Goal: Check status

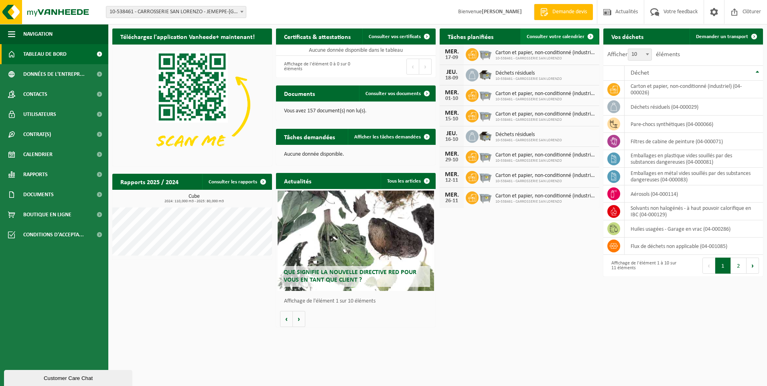
click at [556, 36] on span "Consulter votre calendrier" at bounding box center [556, 36] width 58 height 5
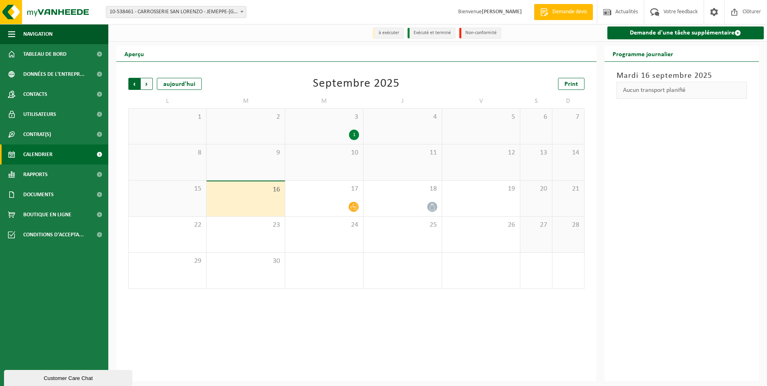
click at [142, 84] on span "Suivant" at bounding box center [147, 84] width 12 height 12
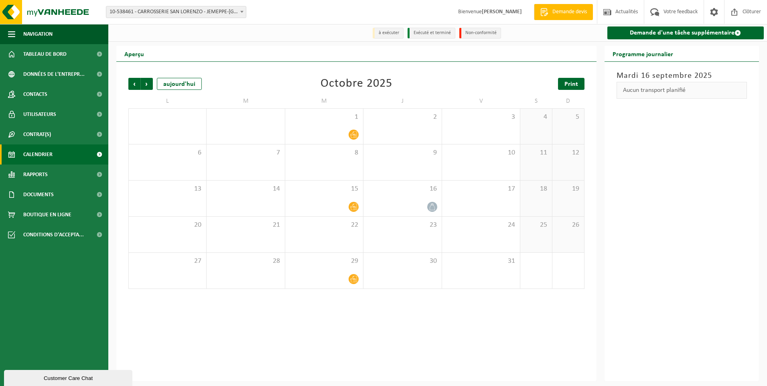
click at [576, 84] on span "Print" at bounding box center [572, 84] width 14 height 6
click at [145, 86] on span "Suivant" at bounding box center [147, 84] width 12 height 12
click at [574, 82] on span "Print" at bounding box center [572, 84] width 14 height 6
